Goal: Task Accomplishment & Management: Use online tool/utility

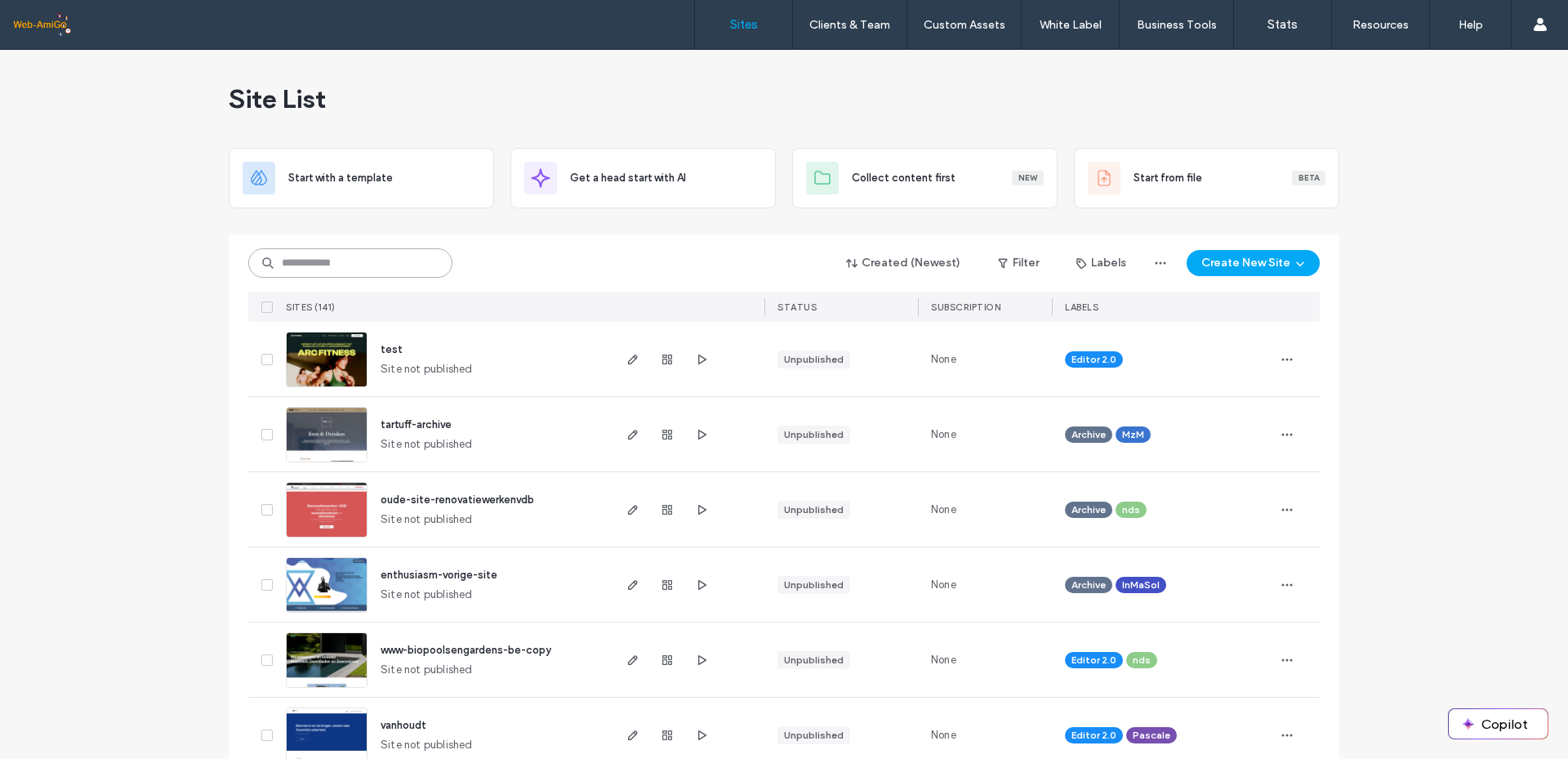
click at [289, 263] on input at bounding box center [351, 263] width 204 height 30
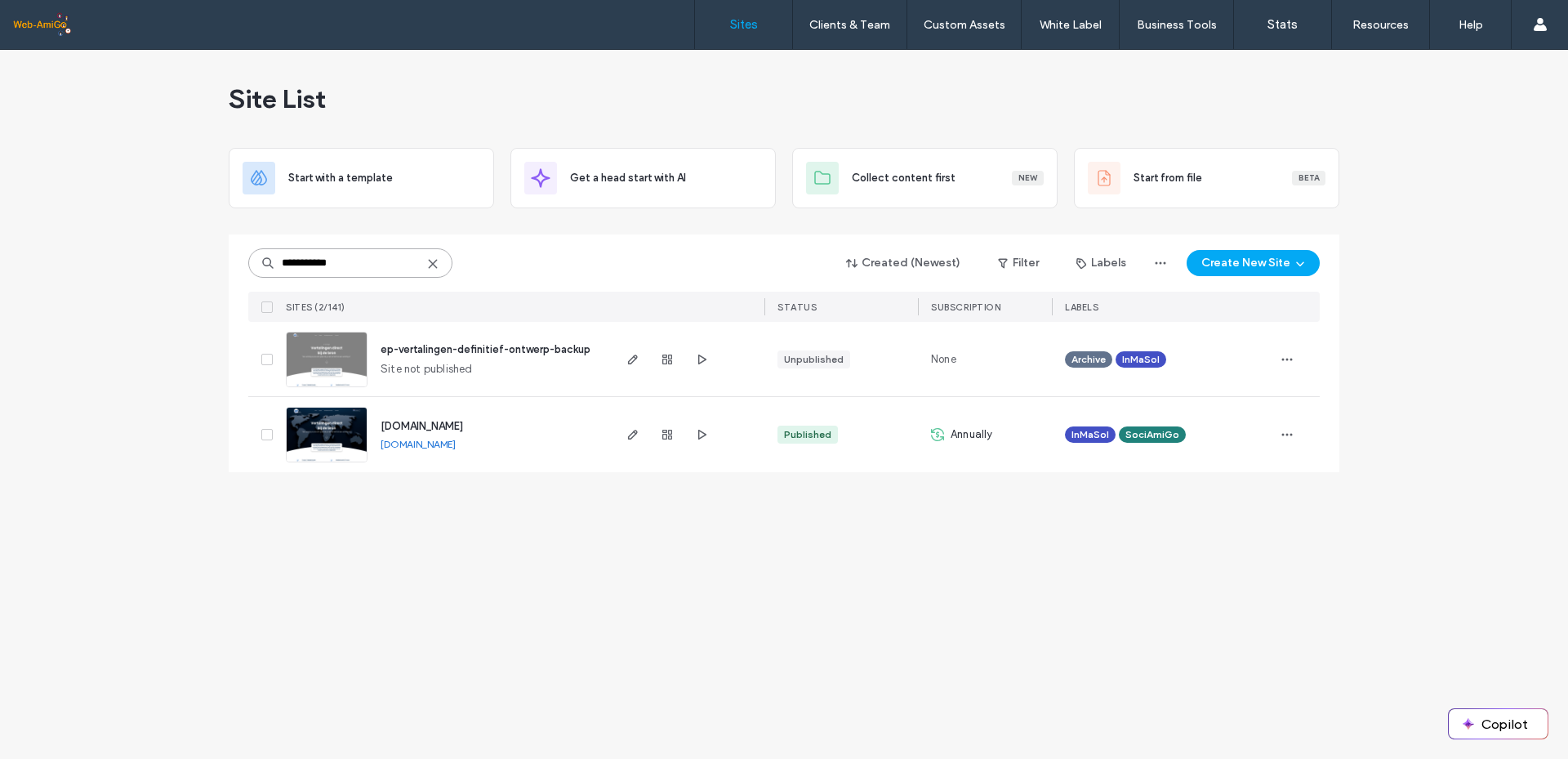
type input "**********"
click at [412, 427] on span "[DOMAIN_NAME]" at bounding box center [422, 426] width 82 height 13
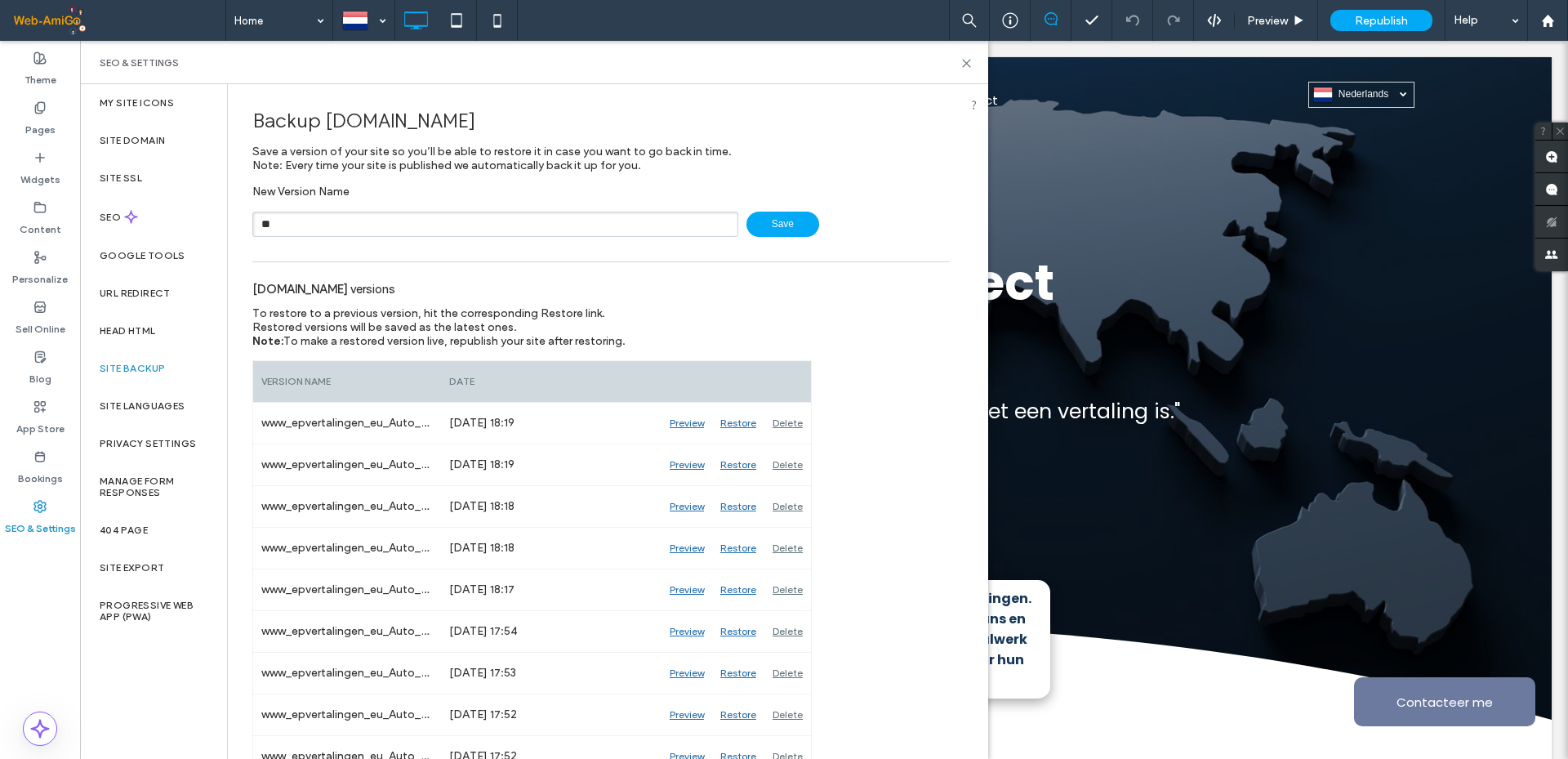
type input "*"
type input "**********"
click at [779, 222] on span "Save" at bounding box center [783, 225] width 72 height 25
click at [965, 61] on icon at bounding box center [967, 64] width 13 height 13
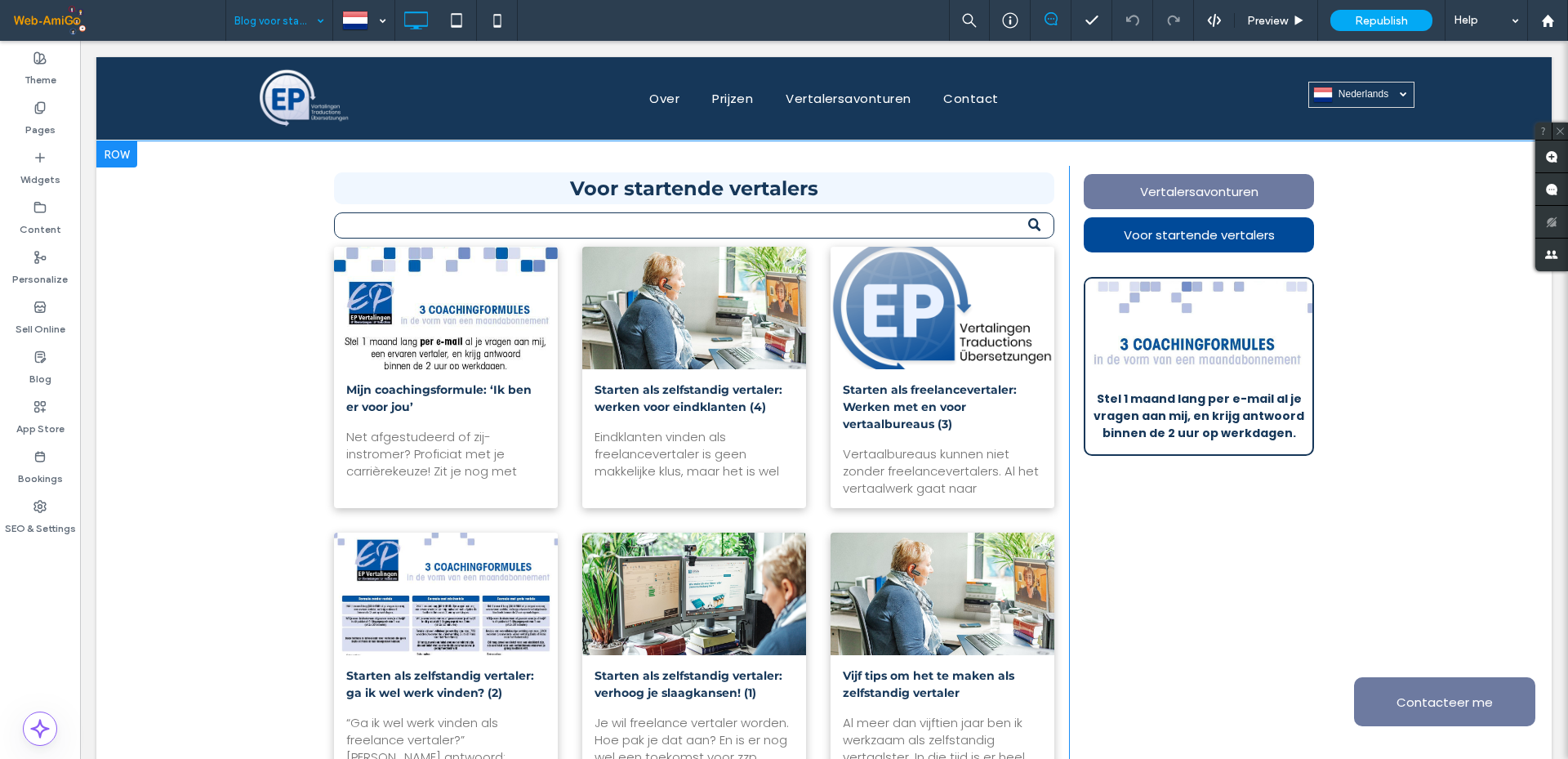
scroll to position [654, 0]
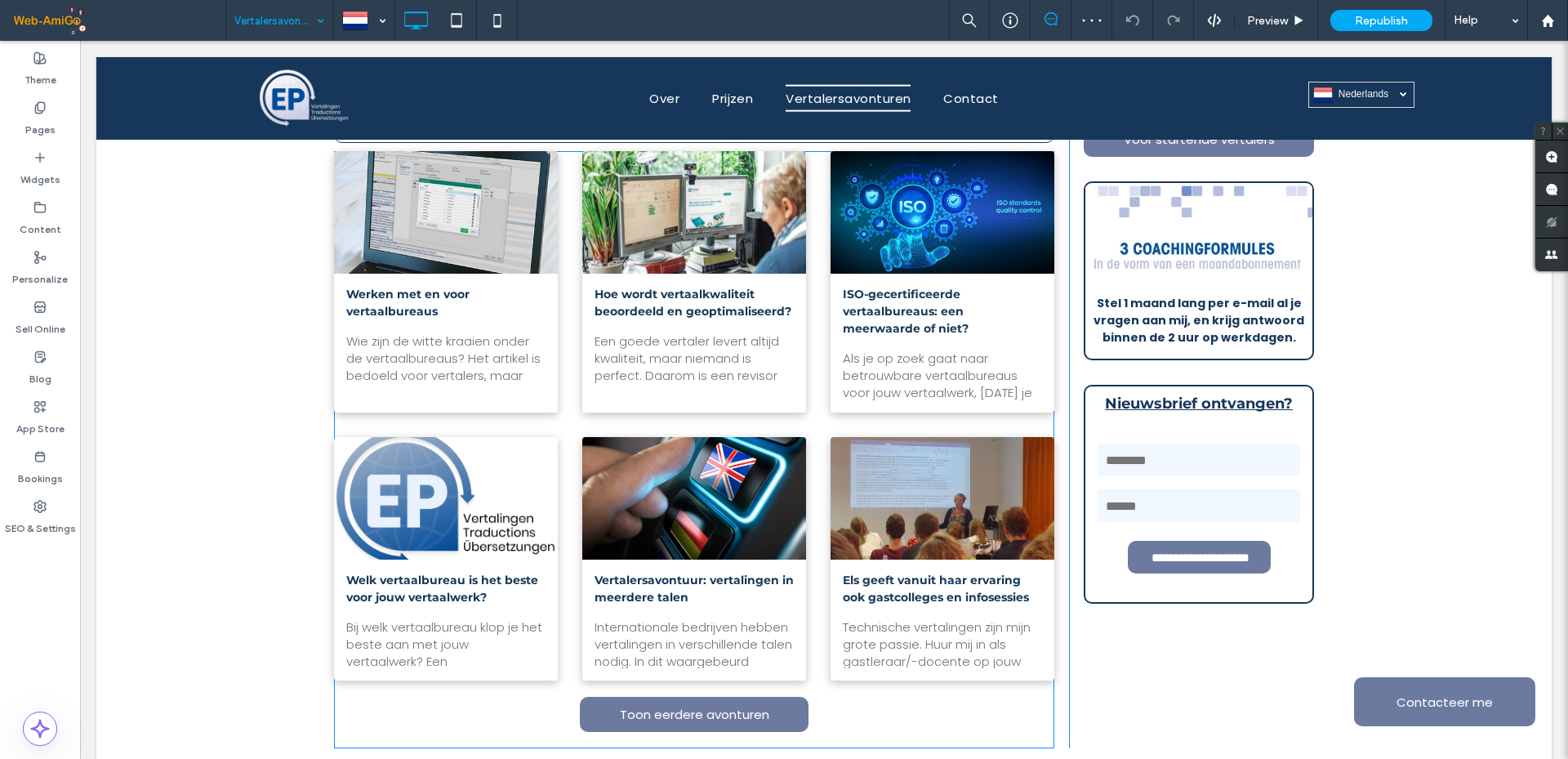
scroll to position [736, 0]
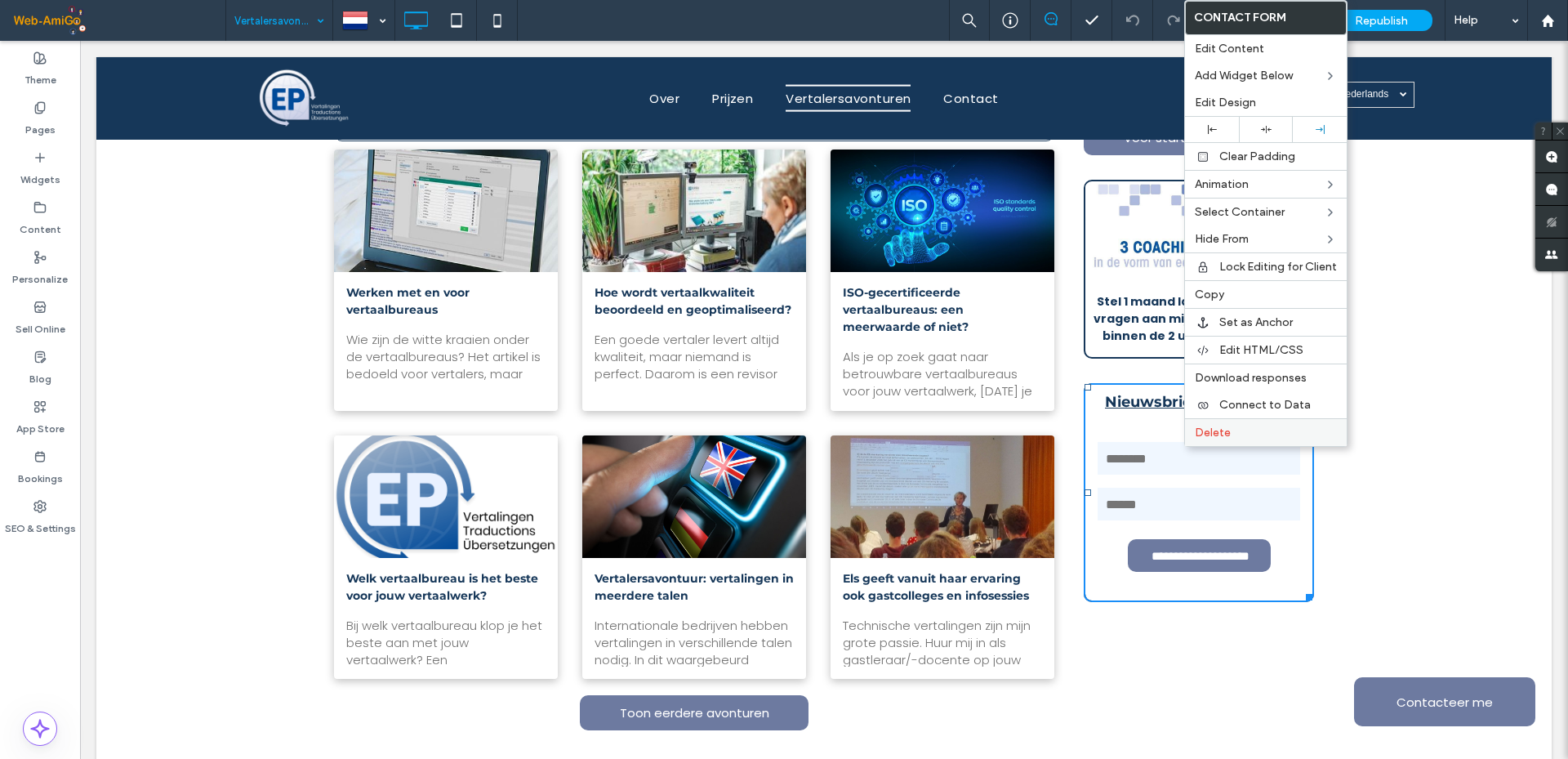
click at [1241, 429] on label "Delete" at bounding box center [1266, 433] width 142 height 14
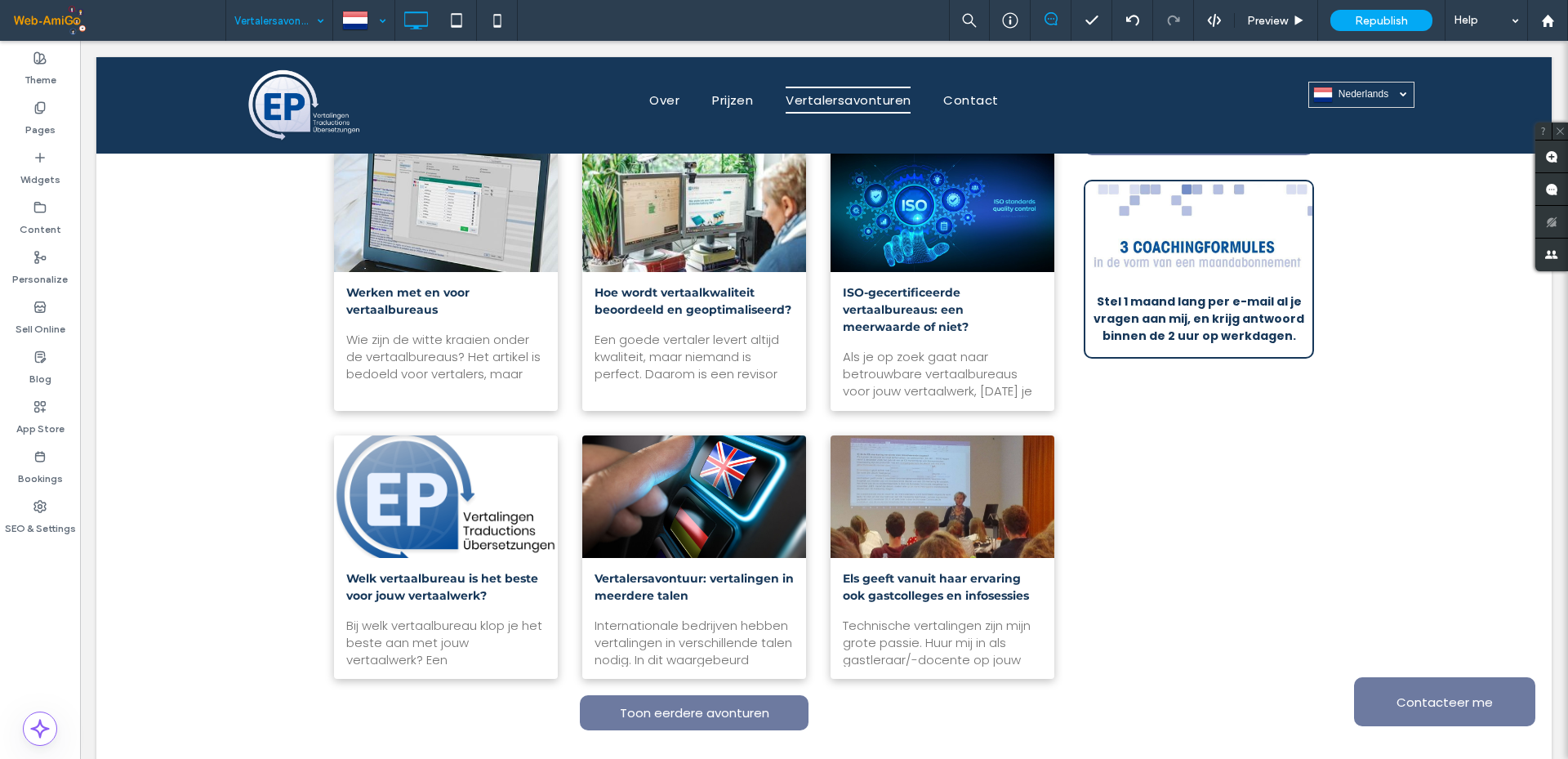
click at [373, 19] on div at bounding box center [363, 21] width 60 height 39
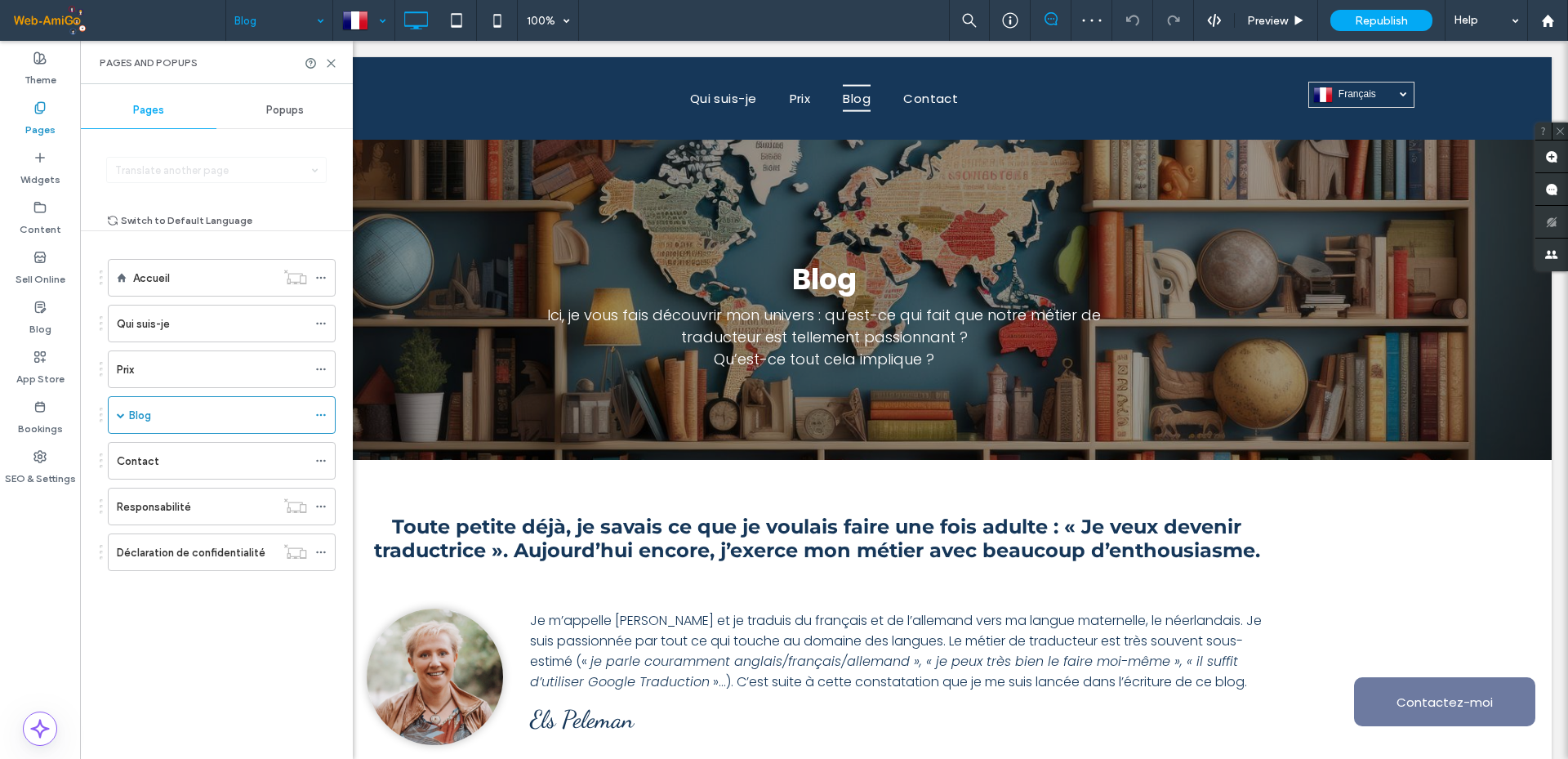
scroll to position [1144, 0]
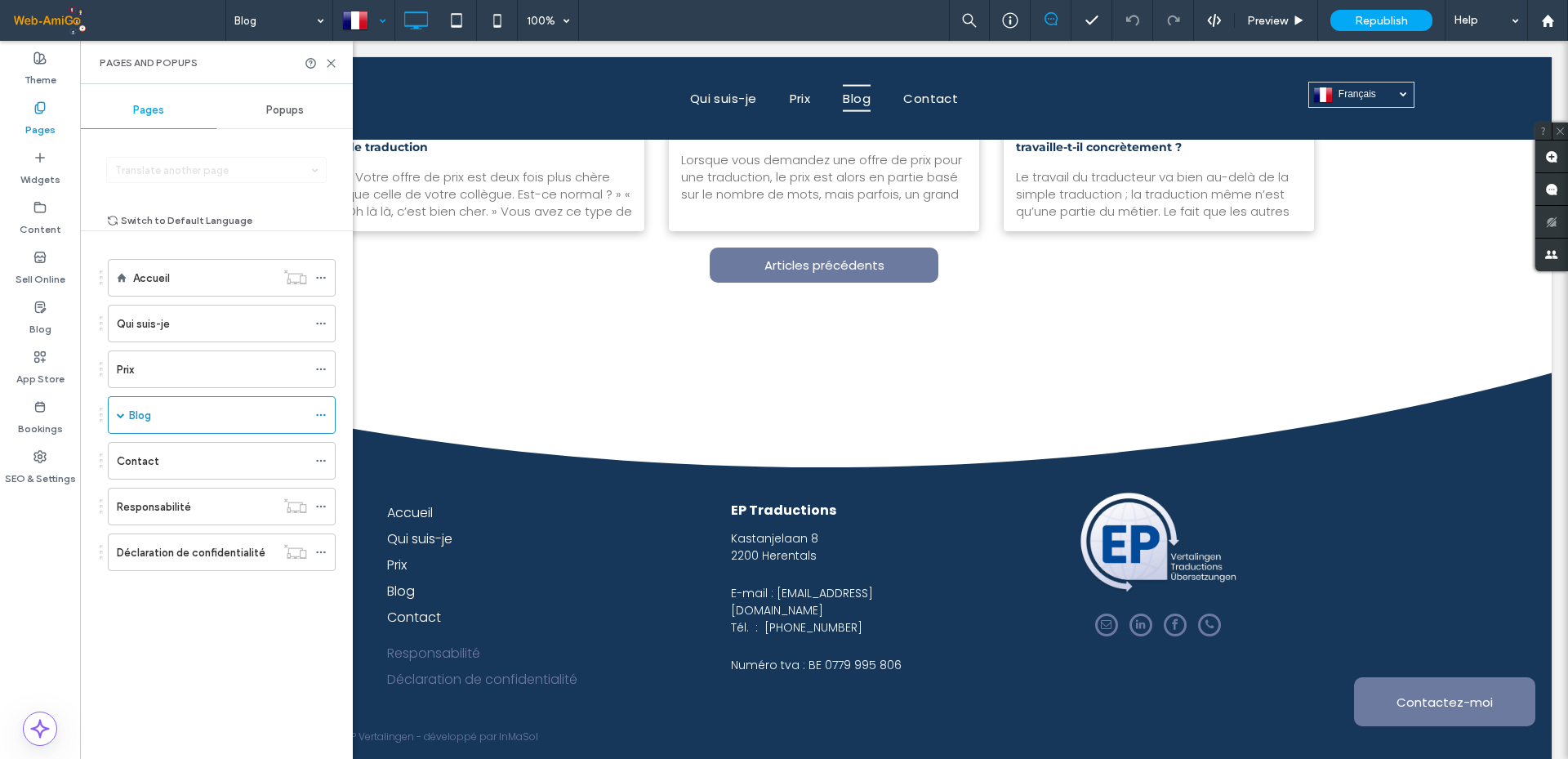
click at [376, 23] on div at bounding box center [363, 21] width 60 height 39
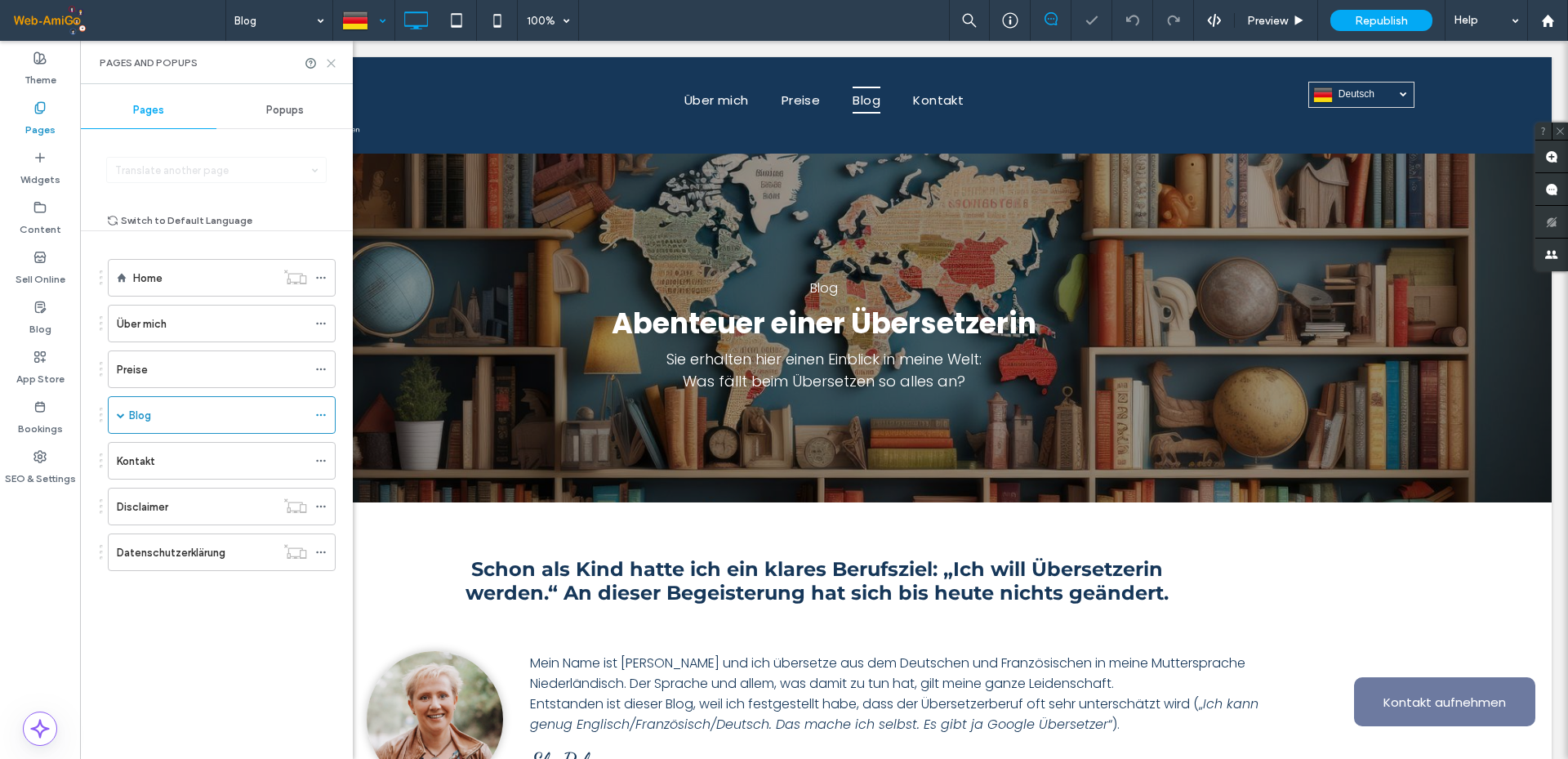
click at [328, 62] on icon at bounding box center [331, 64] width 13 height 13
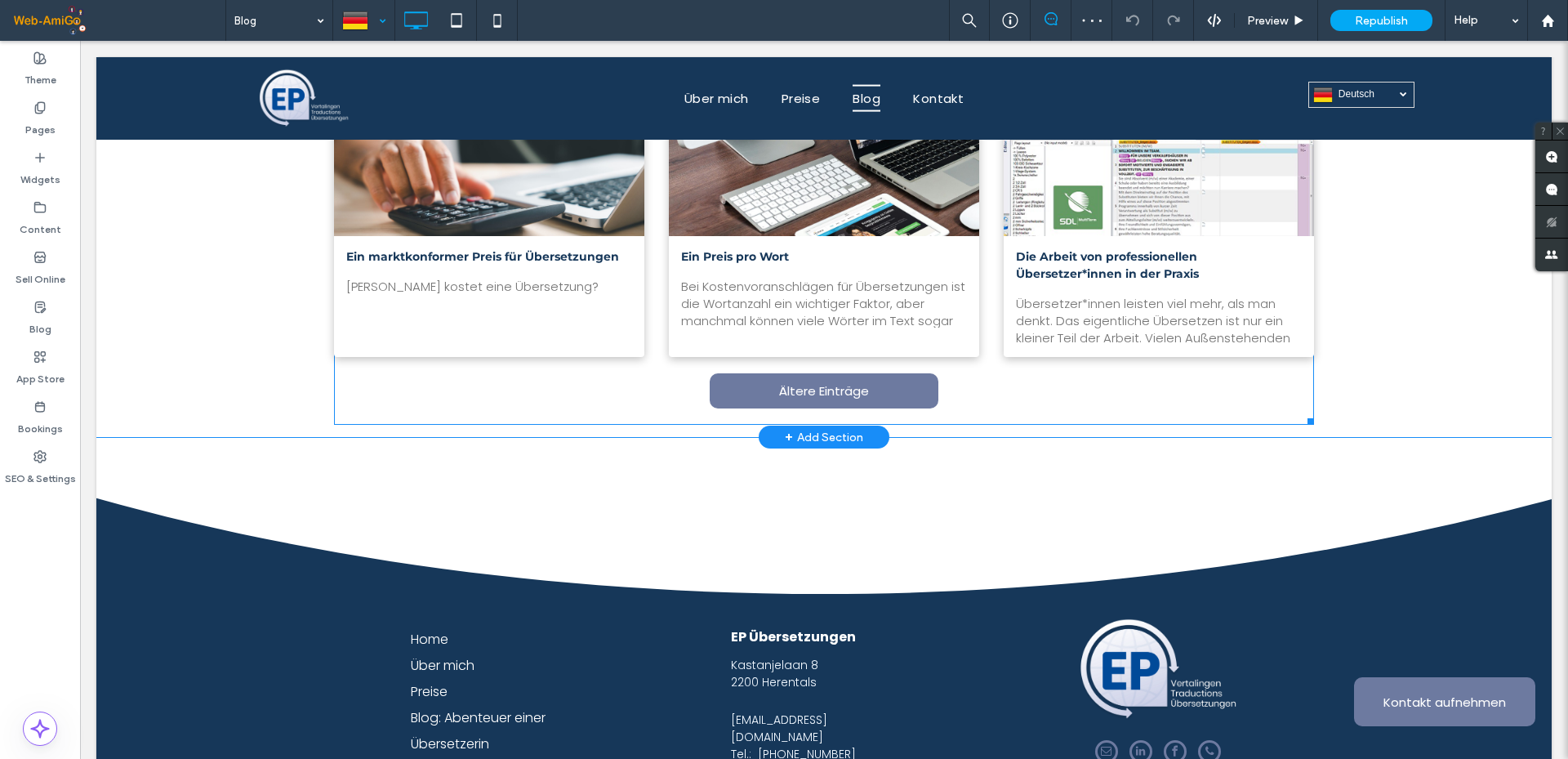
scroll to position [1062, 0]
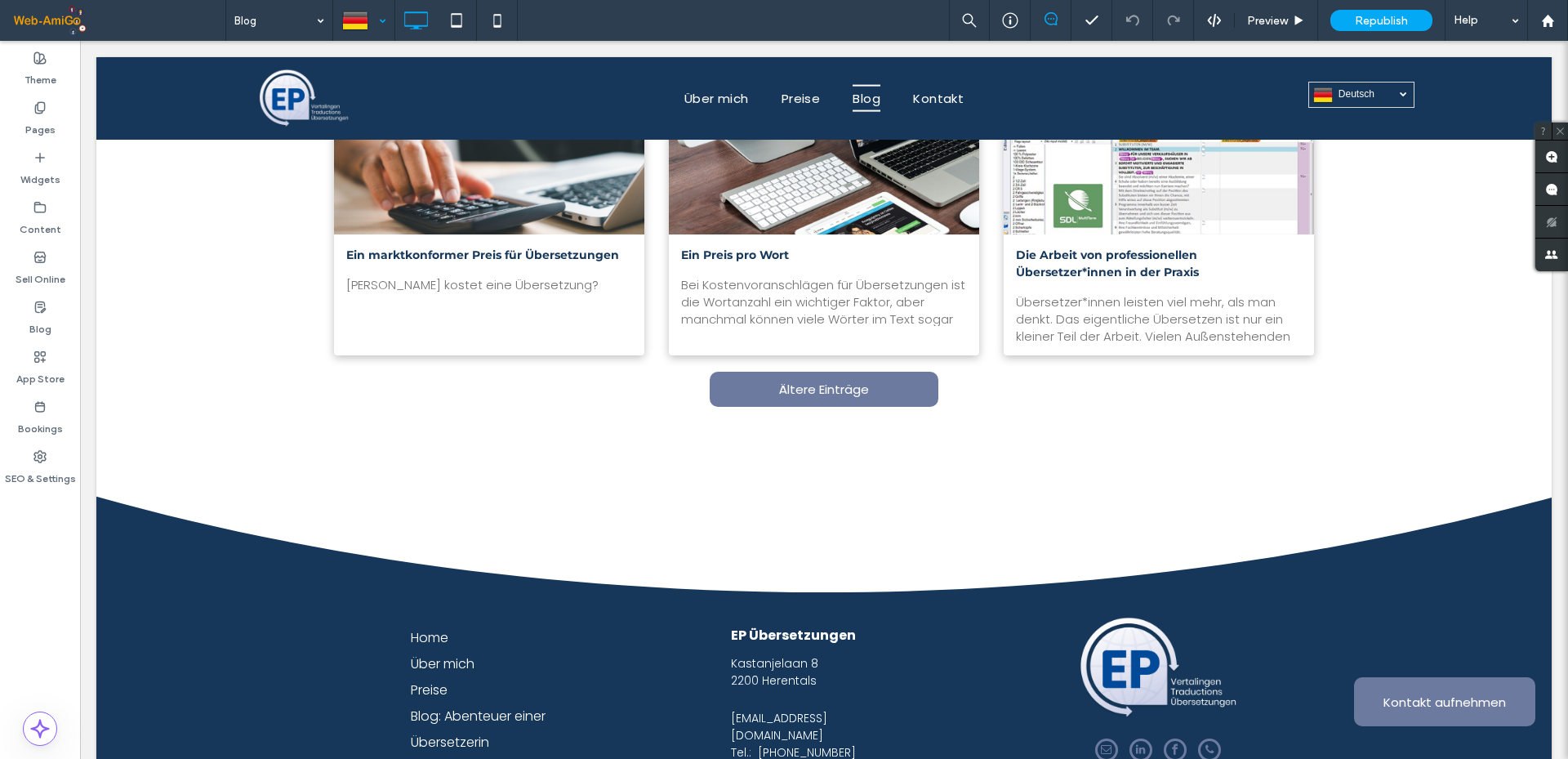
click at [373, 22] on div at bounding box center [363, 21] width 60 height 39
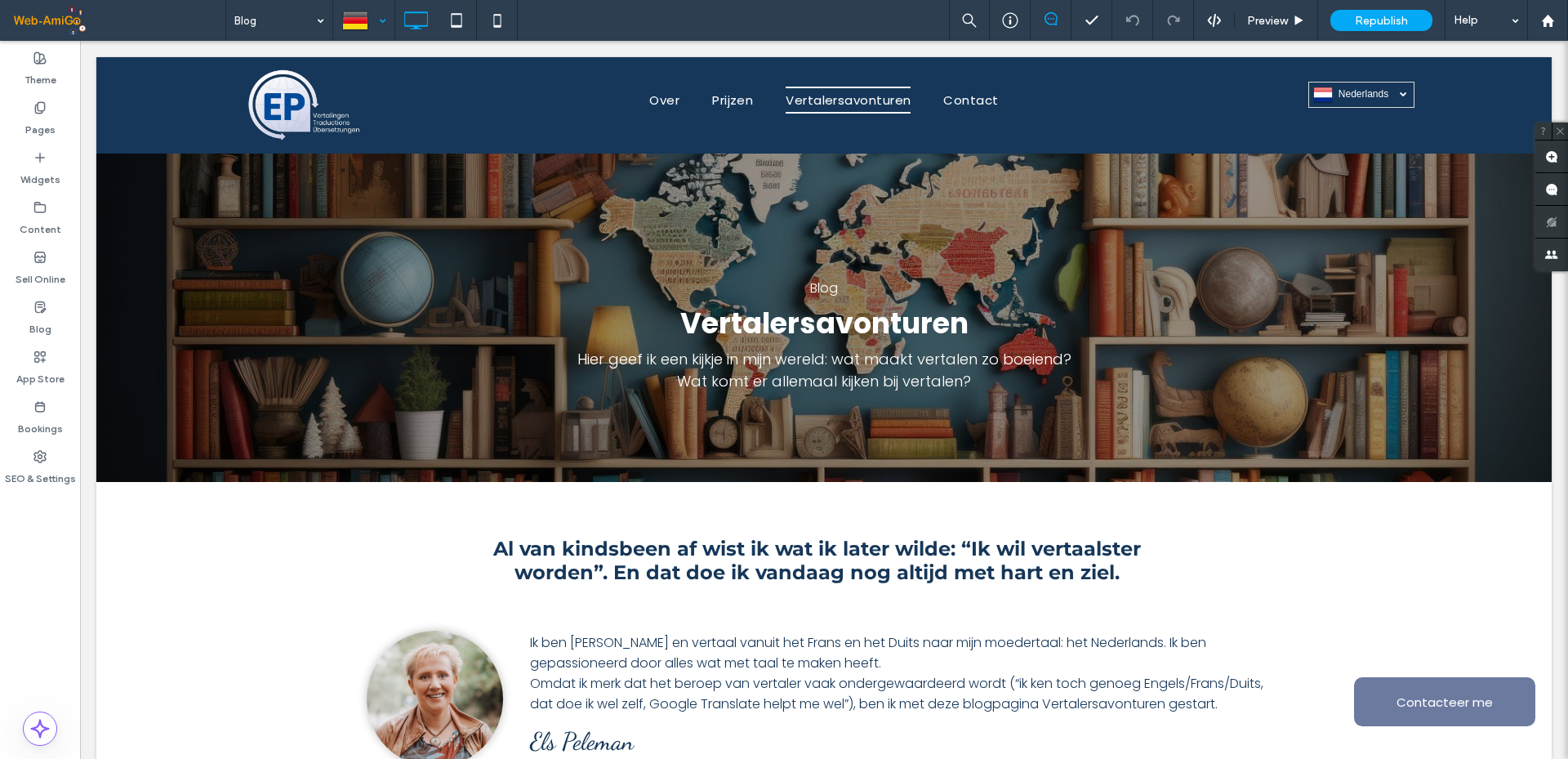
scroll to position [0, 0]
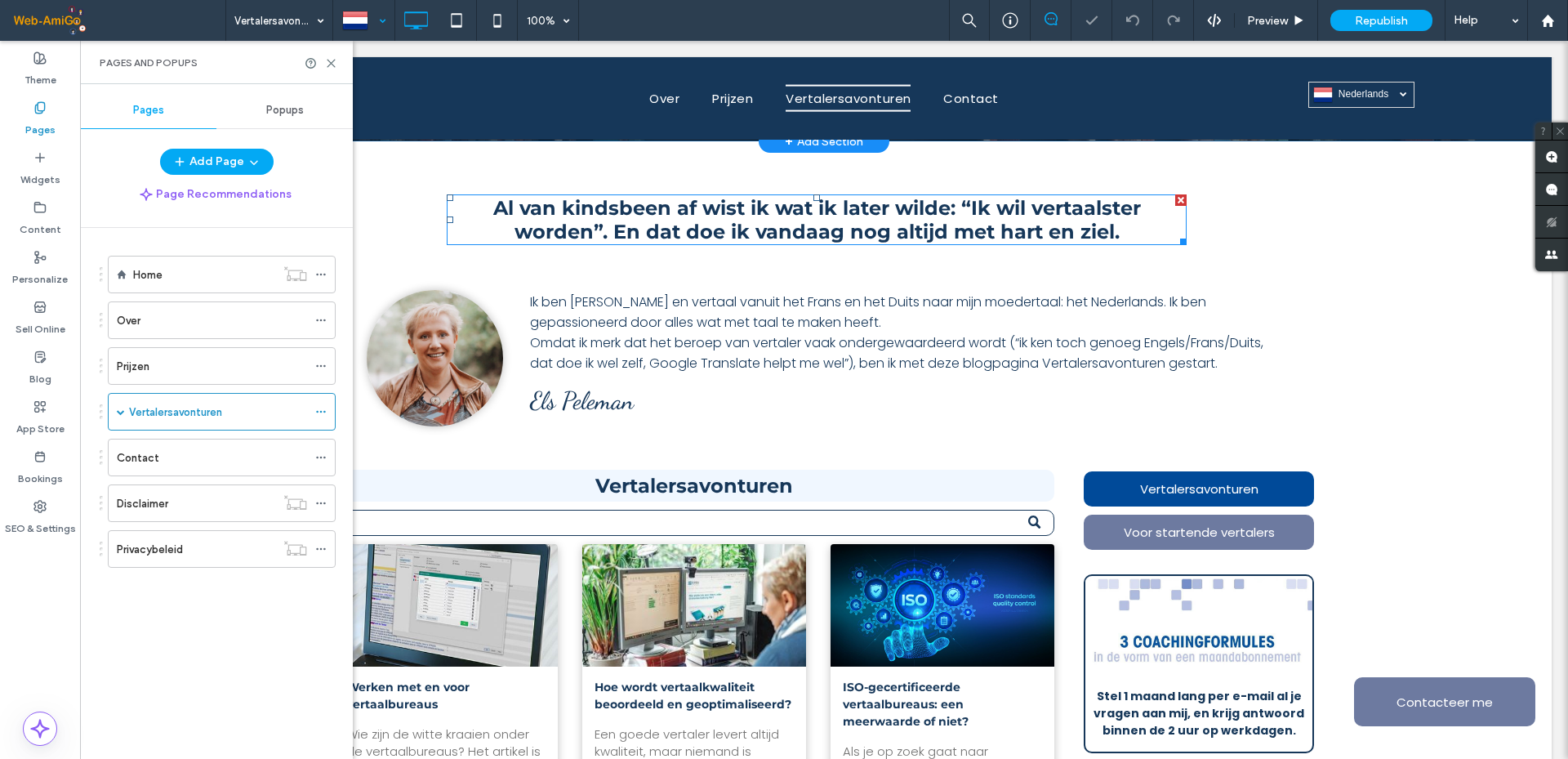
scroll to position [490, 0]
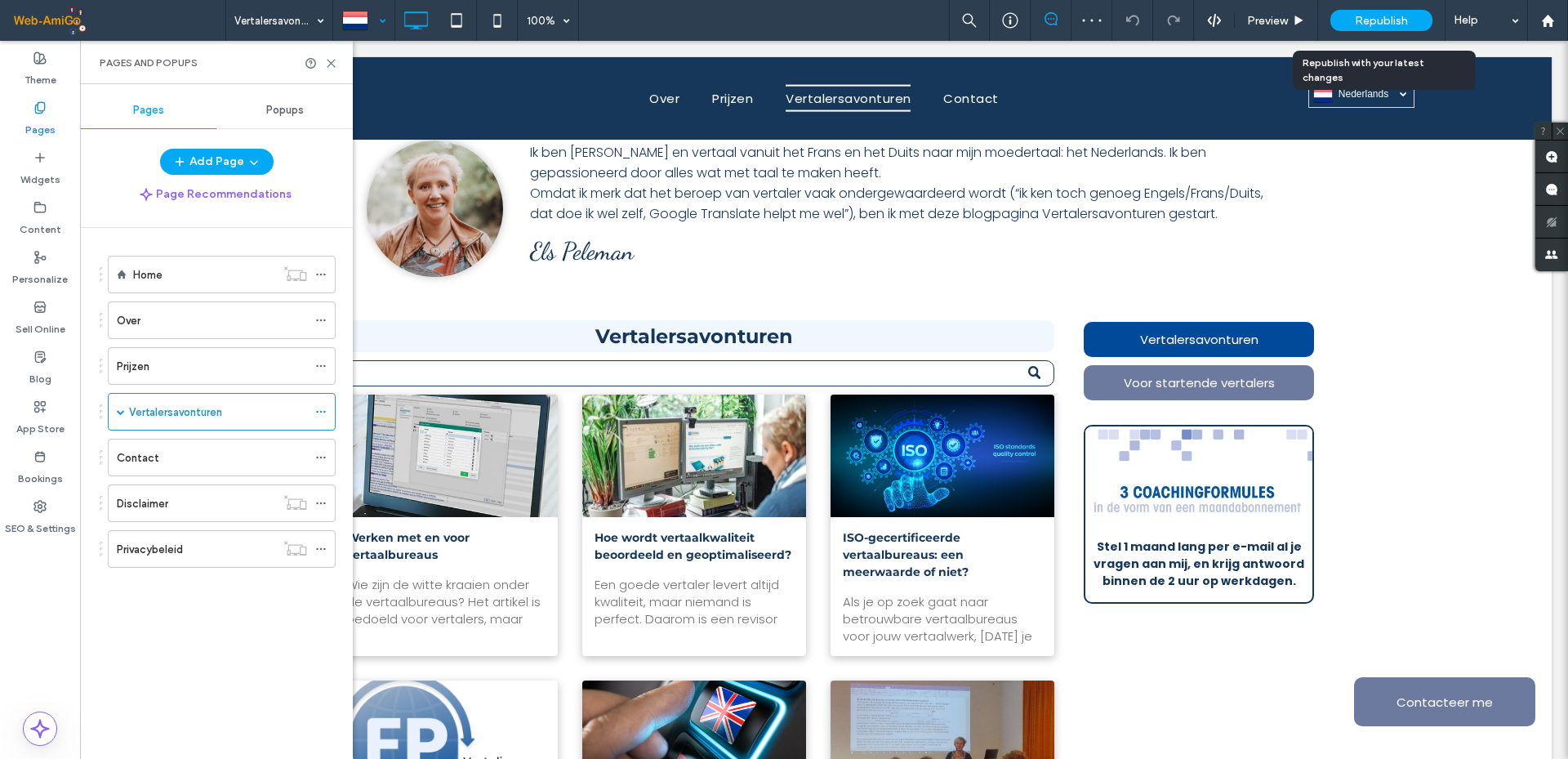
click at [1378, 21] on span "Republish" at bounding box center [1381, 21] width 53 height 14
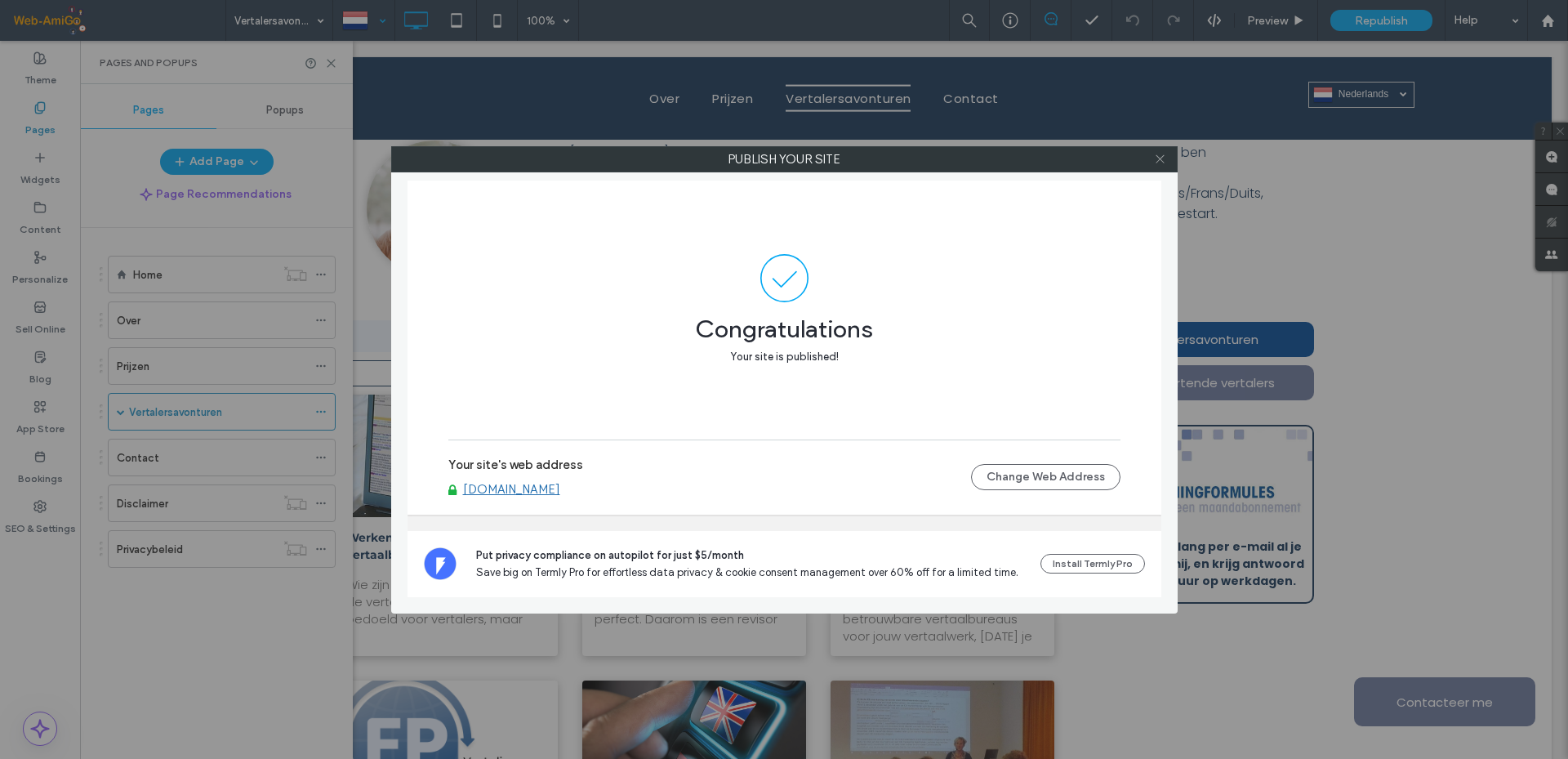
click at [1160, 161] on icon at bounding box center [1160, 159] width 13 height 13
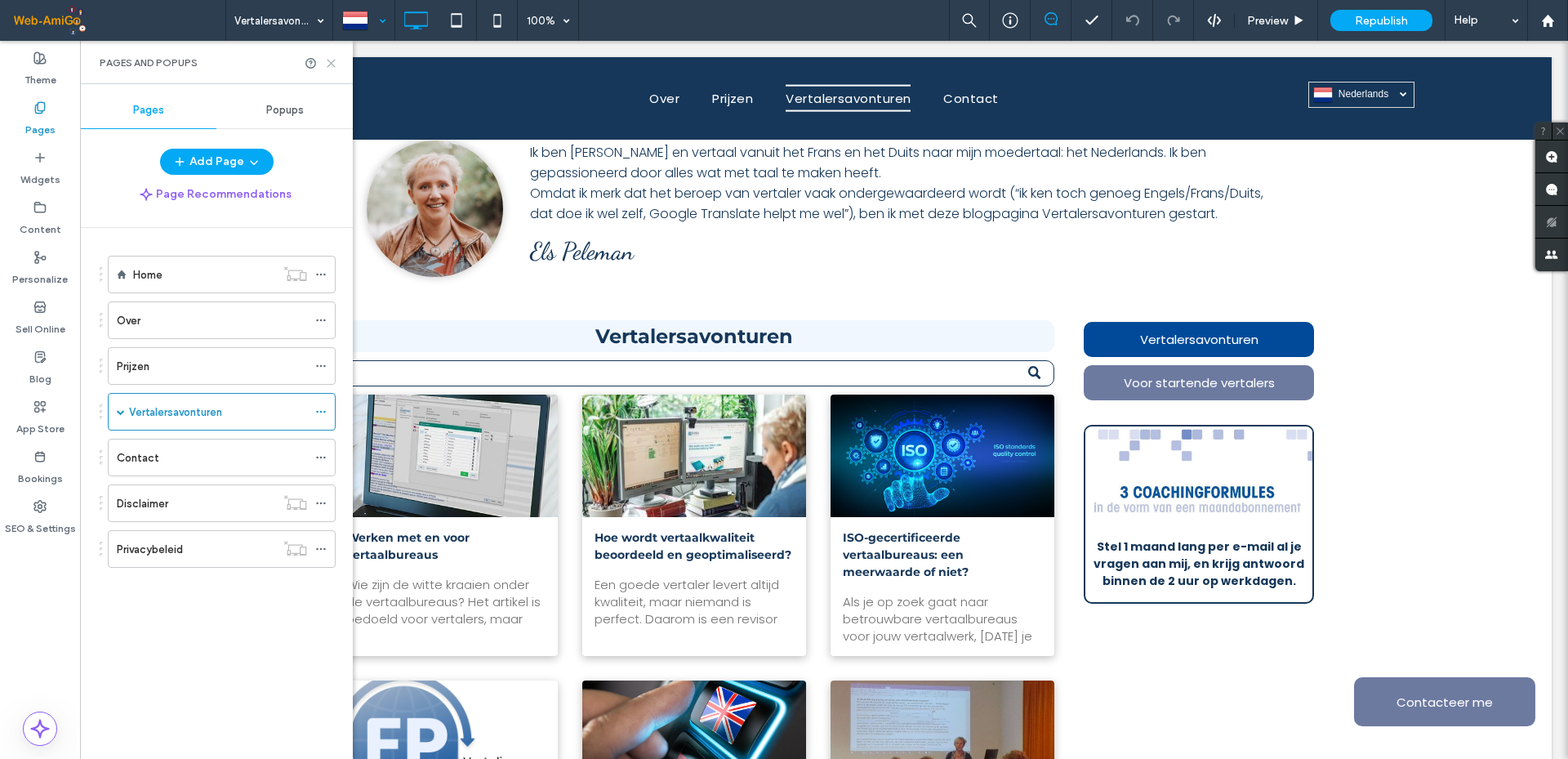
click at [331, 62] on use at bounding box center [331, 64] width 7 height 7
